Goal: Information Seeking & Learning: Learn about a topic

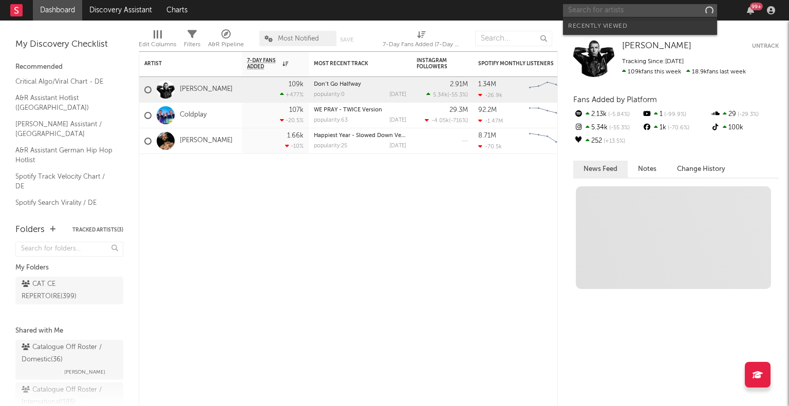
click at [620, 14] on input "text" at bounding box center [640, 10] width 154 height 13
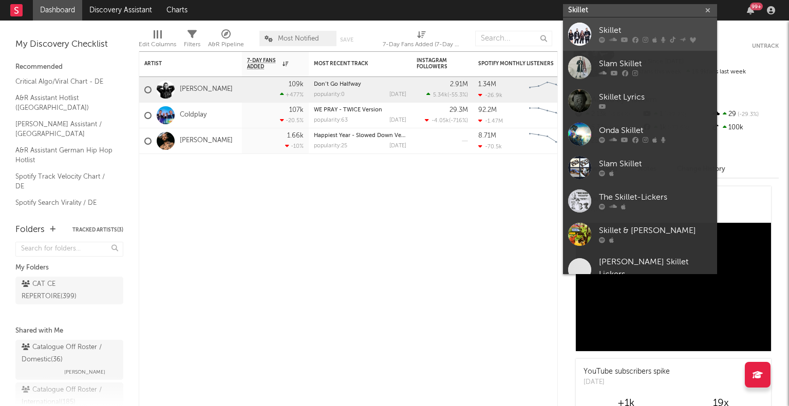
type input "Skillet"
click at [659, 26] on div "Skillet" at bounding box center [655, 31] width 113 height 12
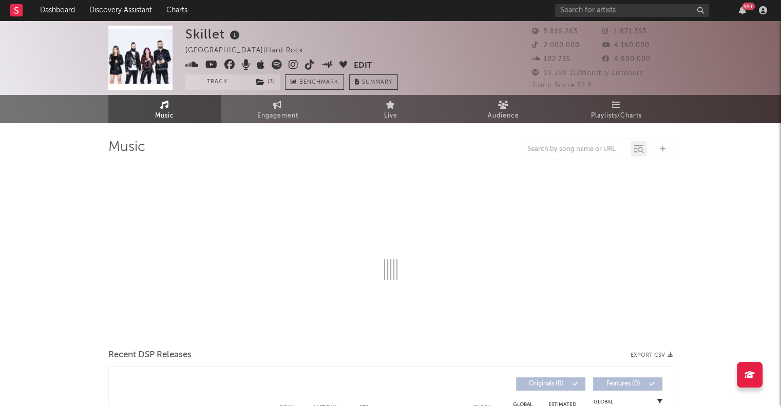
select select "6m"
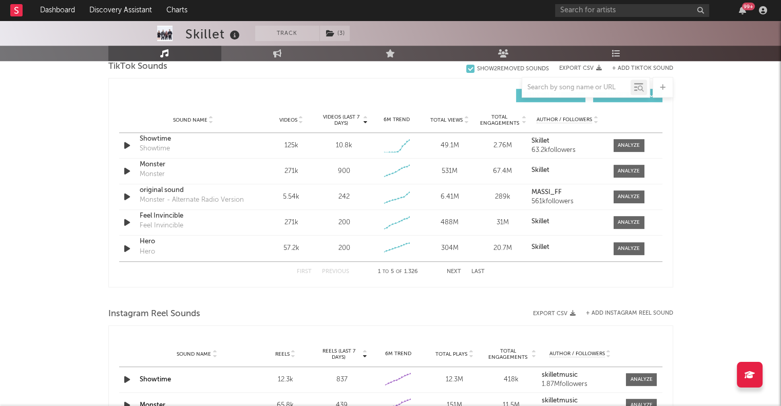
scroll to position [704, 0]
click at [127, 147] on icon "button" at bounding box center [127, 145] width 11 height 13
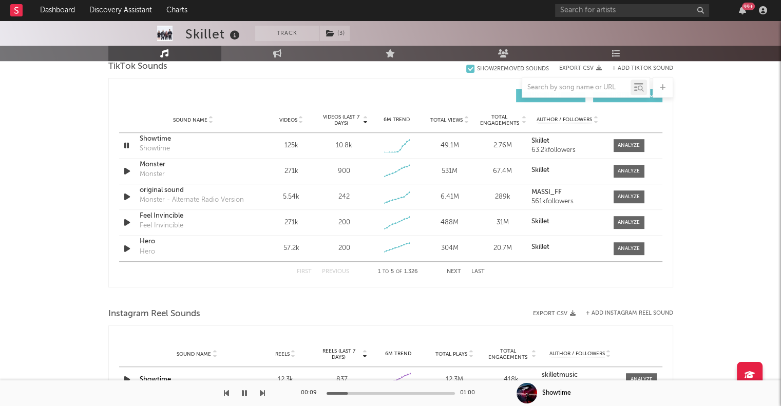
click at [237, 298] on div at bounding box center [390, 297] width 565 height 15
click at [125, 144] on icon "button" at bounding box center [127, 145] width 10 height 13
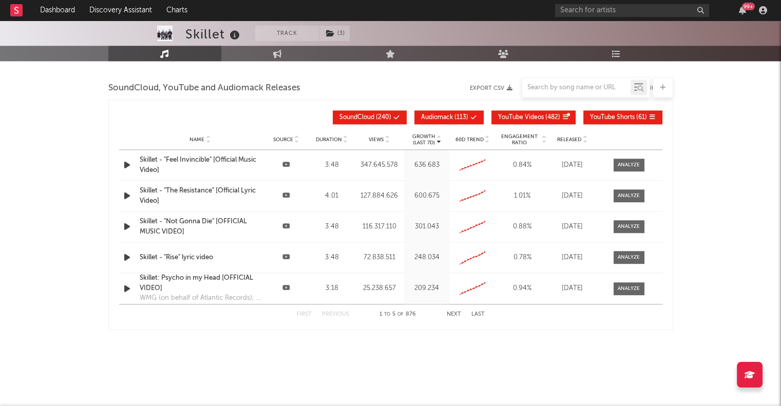
scroll to position [1158, 0]
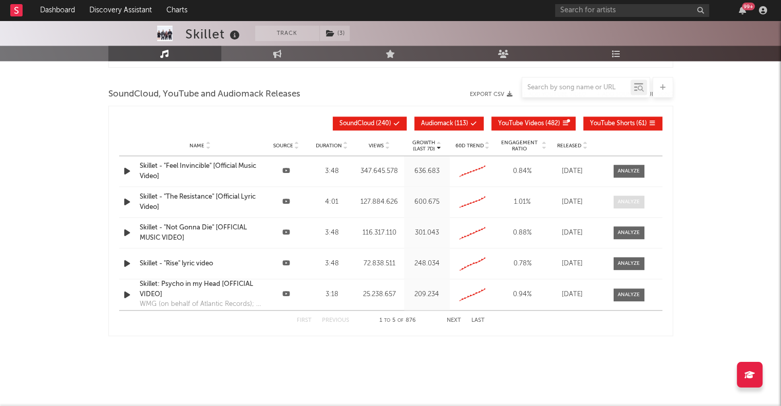
click at [617, 201] on span at bounding box center [629, 202] width 31 height 13
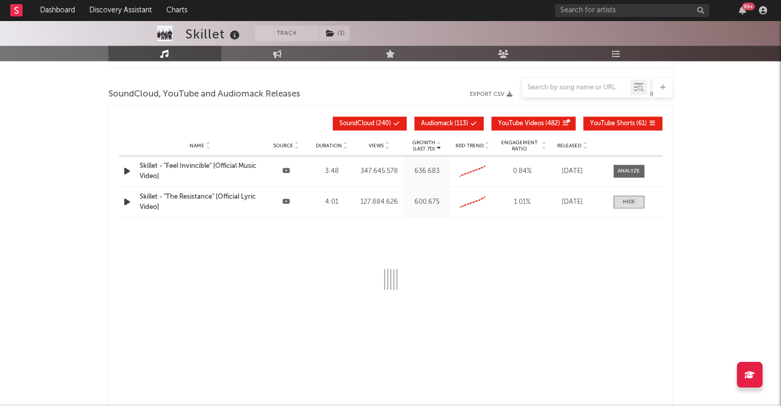
select select "6m"
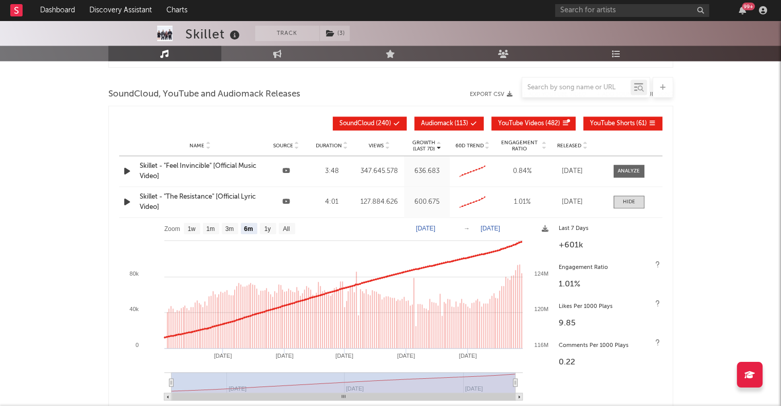
click at [594, 121] on span "YouTube Shorts" at bounding box center [612, 124] width 45 height 6
click at [599, 121] on span "YouTube Shorts" at bounding box center [612, 124] width 45 height 6
click at [622, 121] on span "YouTube Shorts" at bounding box center [612, 124] width 45 height 6
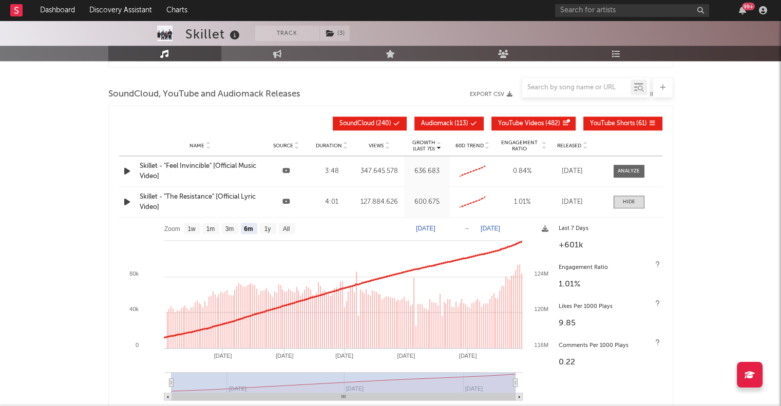
click at [622, 121] on span "YouTube Shorts" at bounding box center [612, 124] width 45 height 6
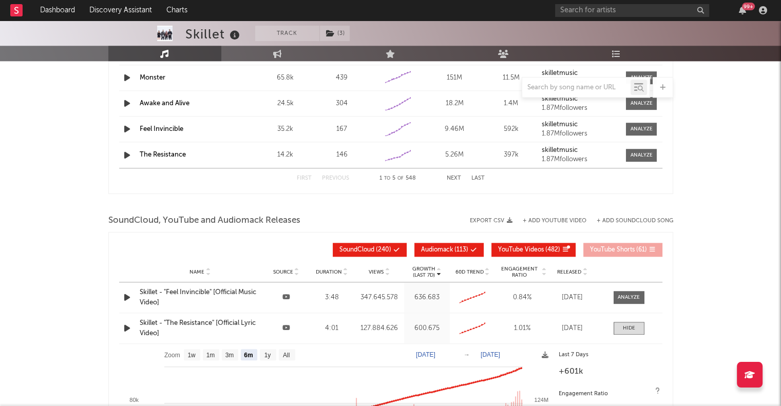
scroll to position [1036, 0]
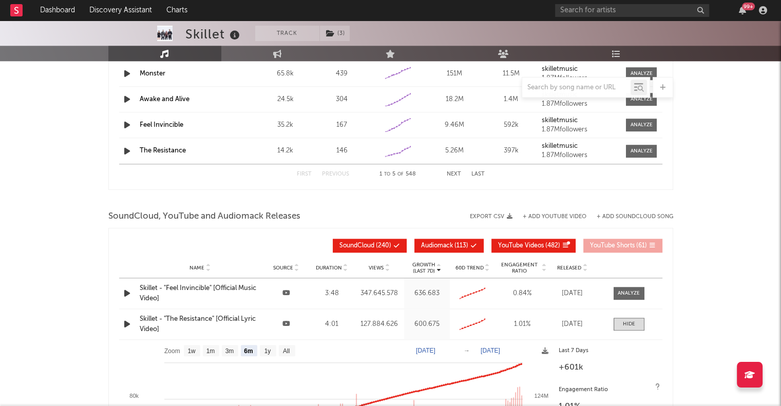
click at [131, 324] on icon "button" at bounding box center [127, 324] width 11 height 13
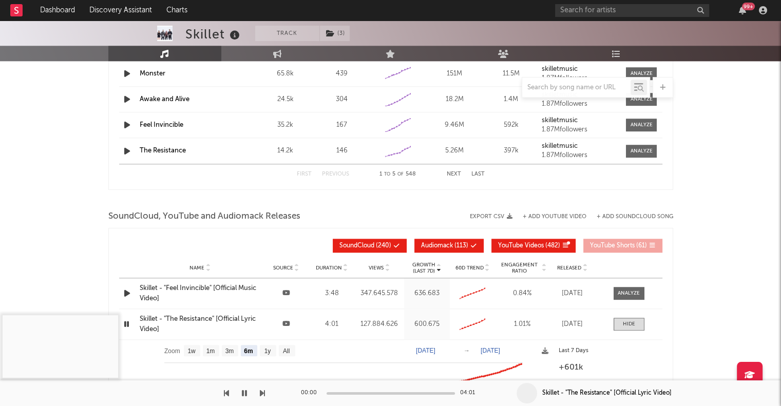
click at [131, 324] on div at bounding box center [128, 324] width 13 height 13
click at [283, 321] on icon at bounding box center [286, 323] width 8 height 7
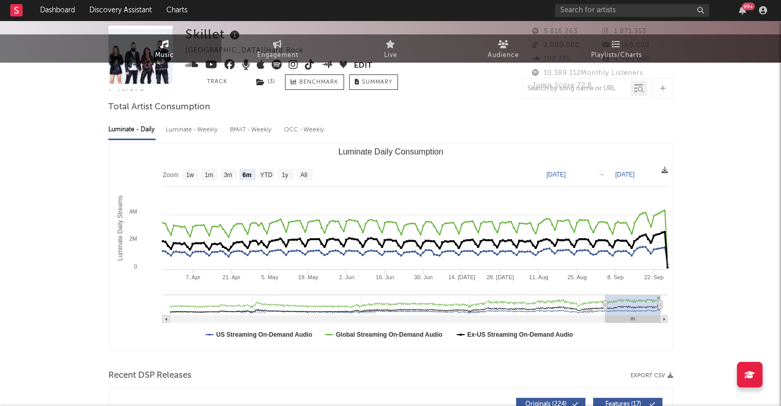
scroll to position [0, 0]
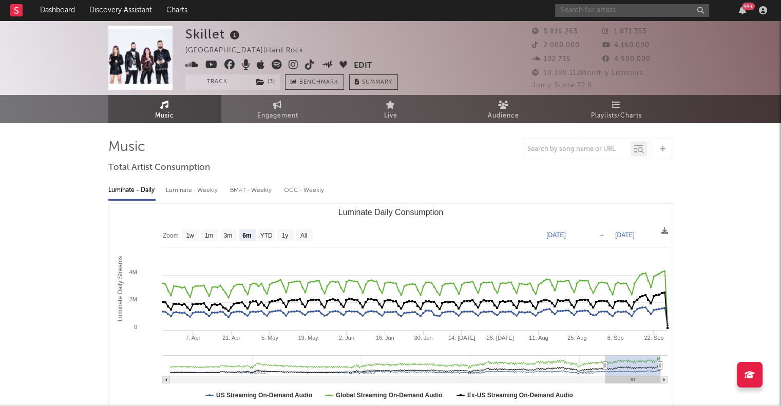
click at [700, 7] on input "text" at bounding box center [632, 10] width 154 height 13
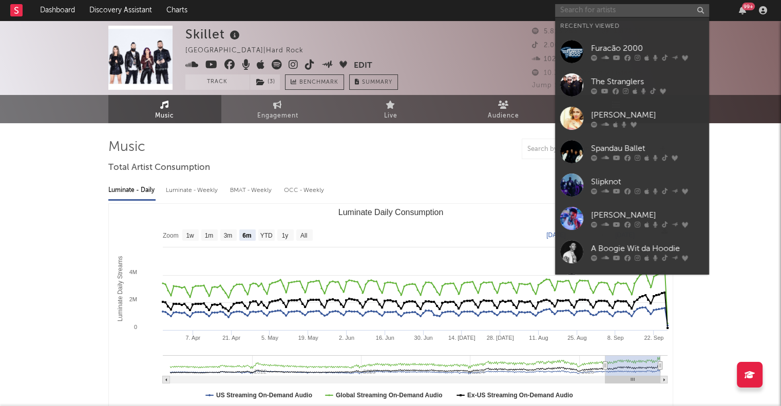
click at [623, 13] on input "text" at bounding box center [632, 10] width 154 height 13
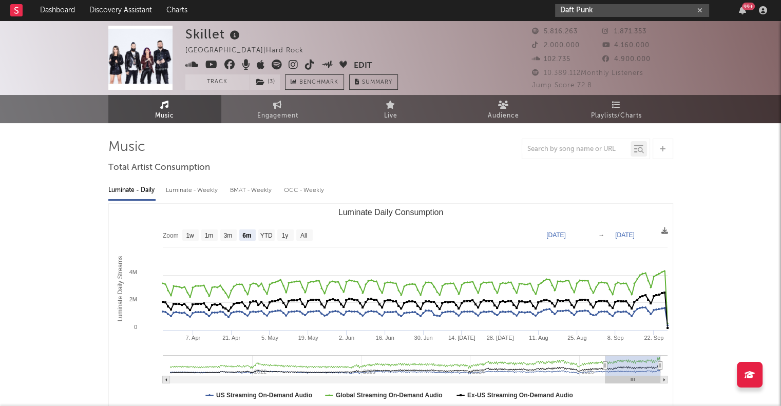
click at [634, 5] on input "Daft Punk" at bounding box center [632, 10] width 154 height 13
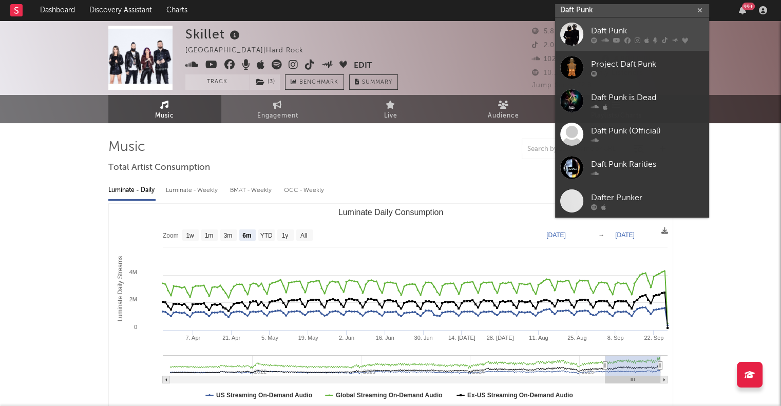
type input "Daft Punk"
click at [654, 29] on div "Daft Punk" at bounding box center [647, 31] width 113 height 12
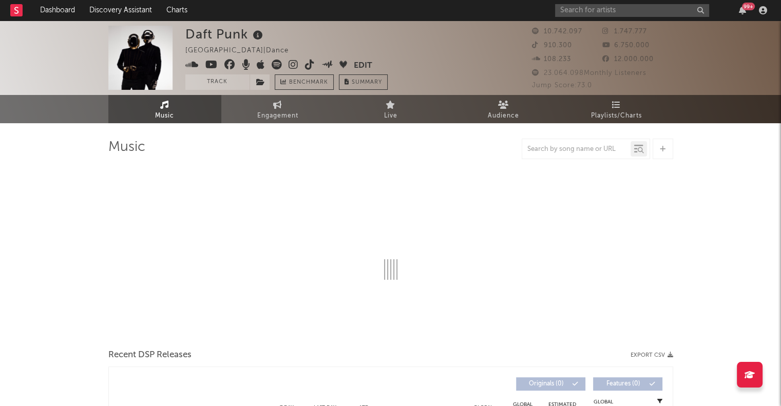
select select "6m"
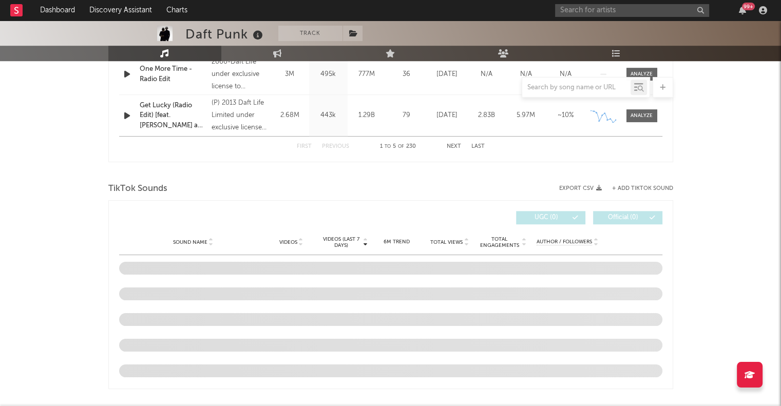
scroll to position [723, 0]
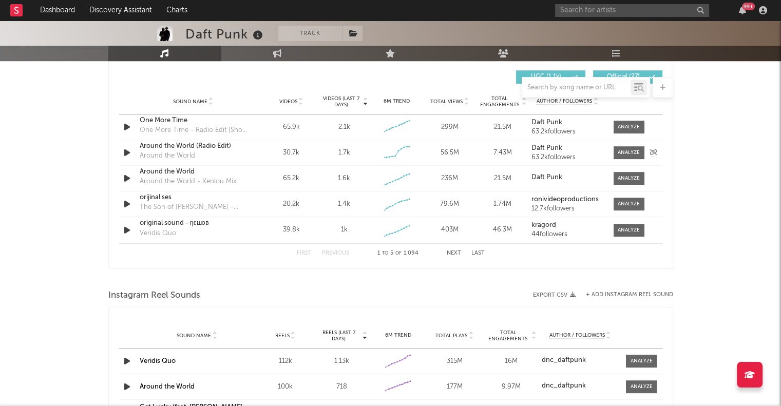
click at [126, 150] on icon "button" at bounding box center [127, 152] width 11 height 13
